Goal: Entertainment & Leisure: Consume media (video, audio)

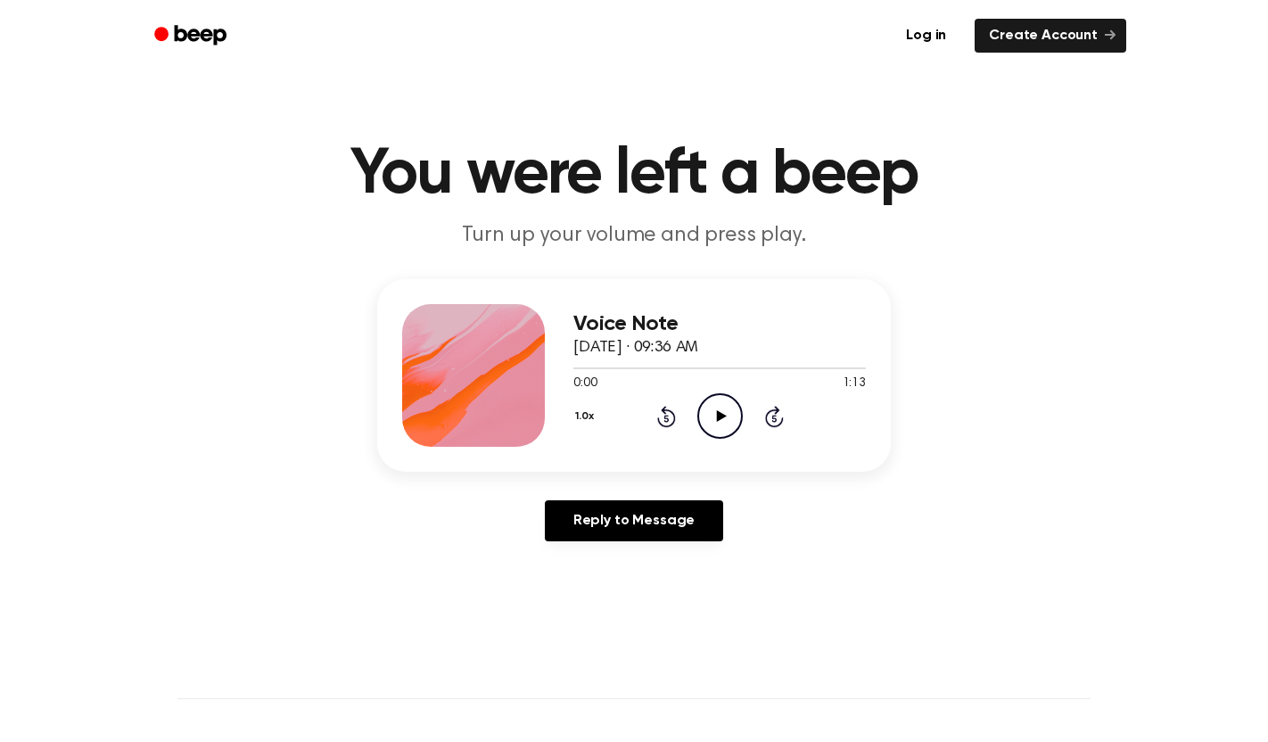
click at [719, 413] on icon at bounding box center [721, 416] width 10 height 12
click at [720, 402] on icon "Play Audio" at bounding box center [720, 415] width 45 height 45
click at [730, 426] on icon "Pause Audio" at bounding box center [720, 415] width 45 height 45
